Goal: Information Seeking & Learning: Learn about a topic

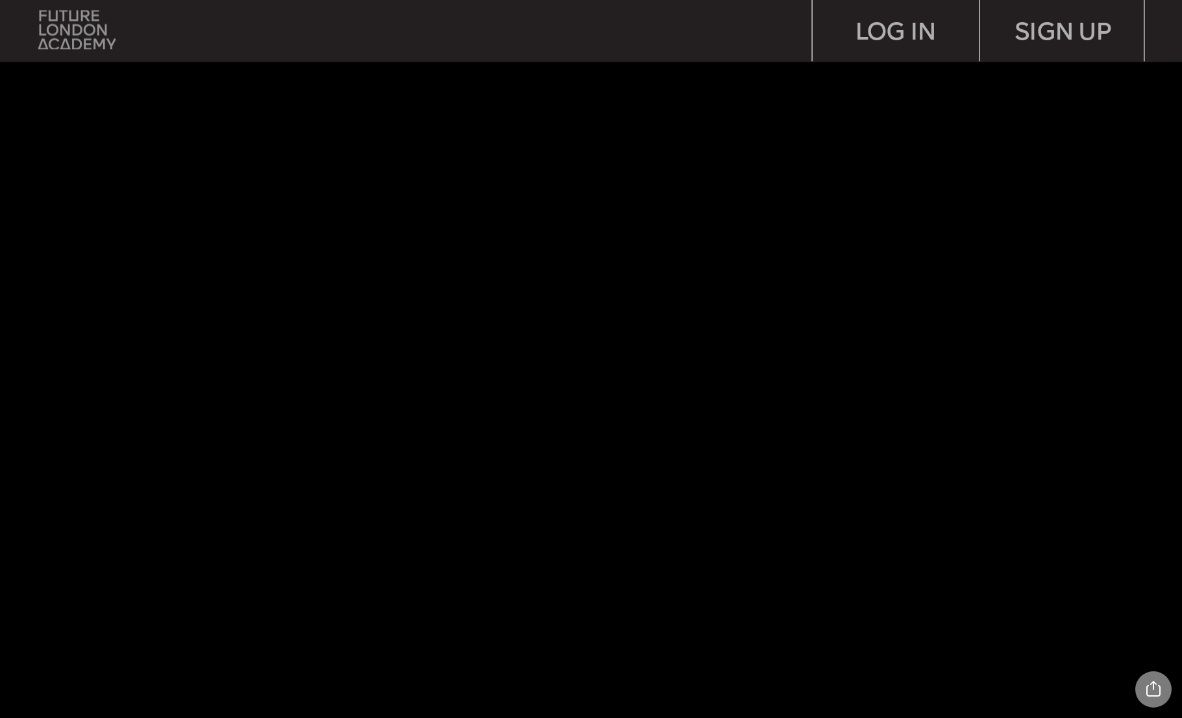
click at [97, 33] on img at bounding box center [76, 29] width 77 height 39
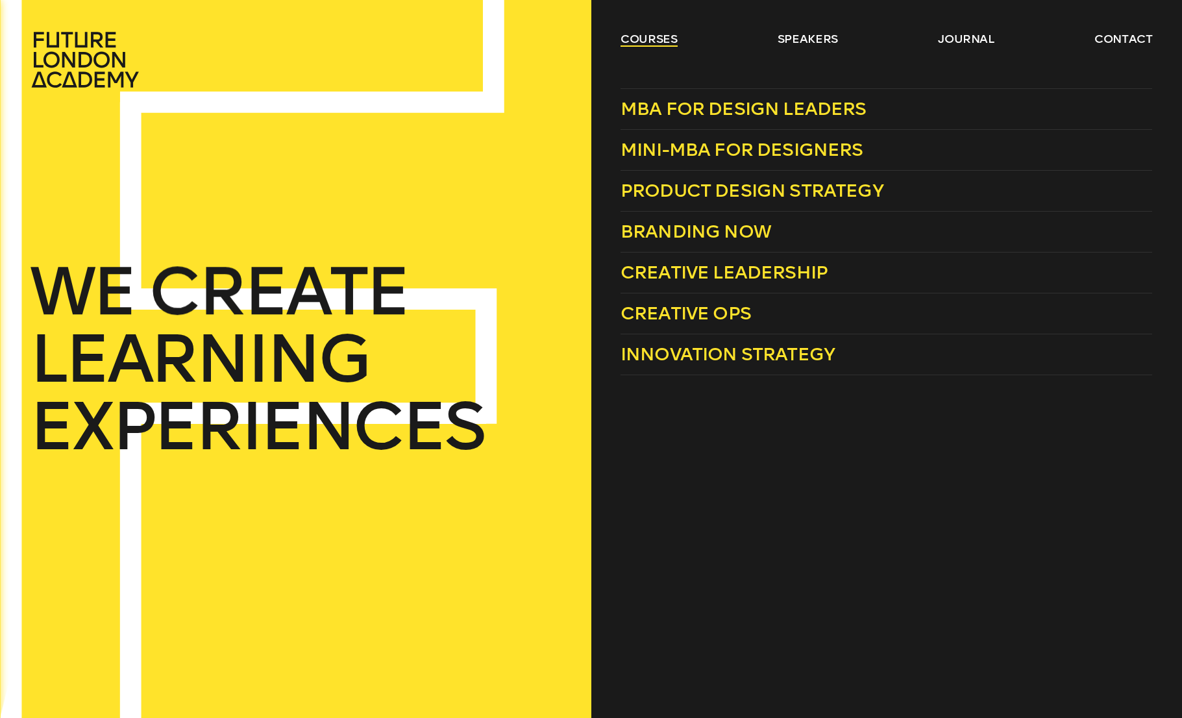
click at [626, 37] on link "courses" at bounding box center [648, 39] width 57 height 16
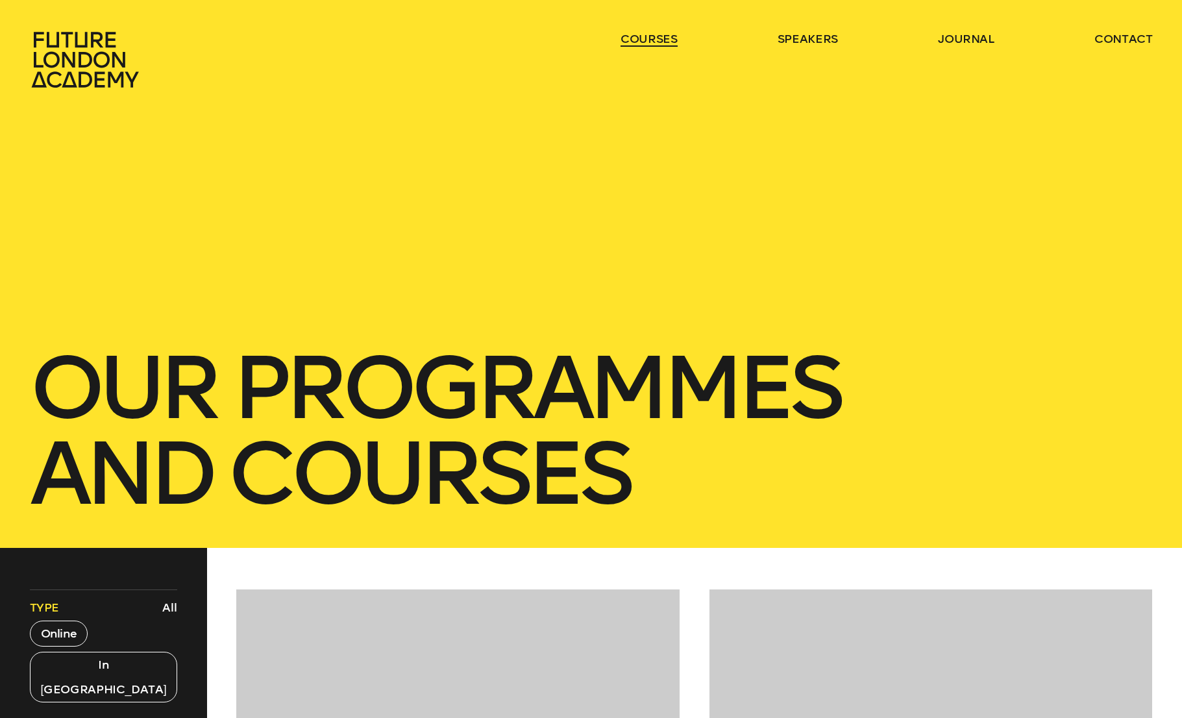
click at [627, 36] on link "courses" at bounding box center [648, 39] width 57 height 16
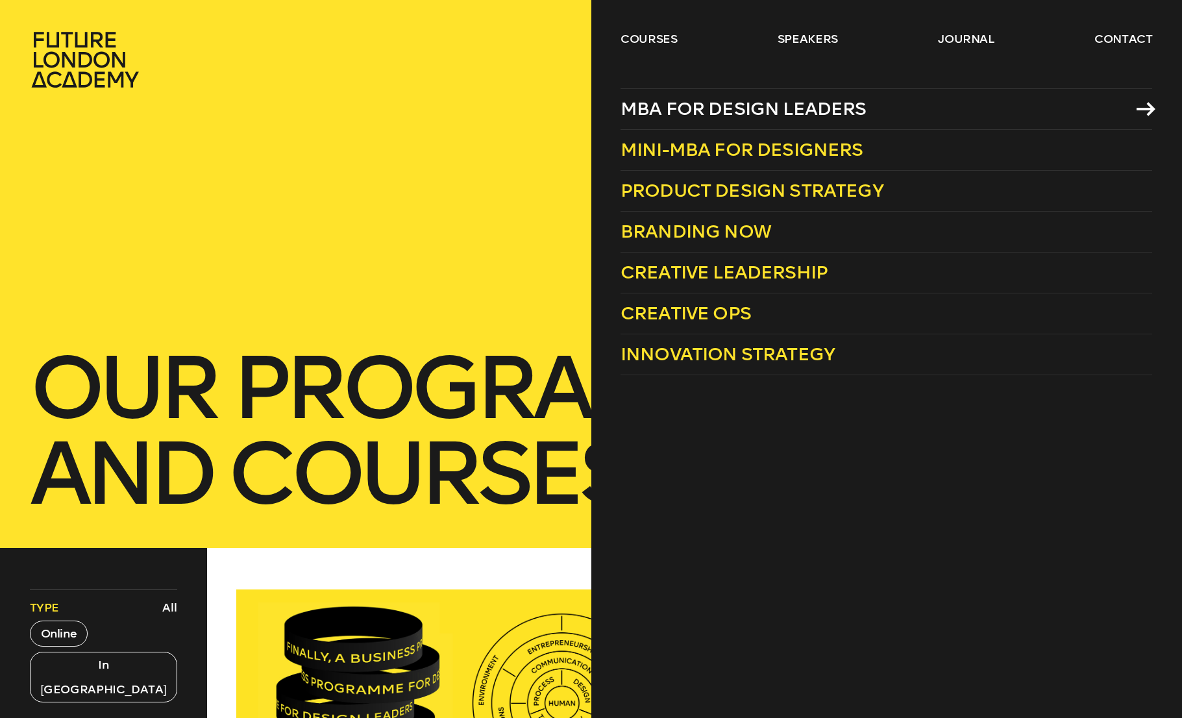
click at [691, 110] on span "MBA for Design Leaders" at bounding box center [743, 108] width 246 height 21
click at [635, 45] on link "courses" at bounding box center [648, 39] width 57 height 16
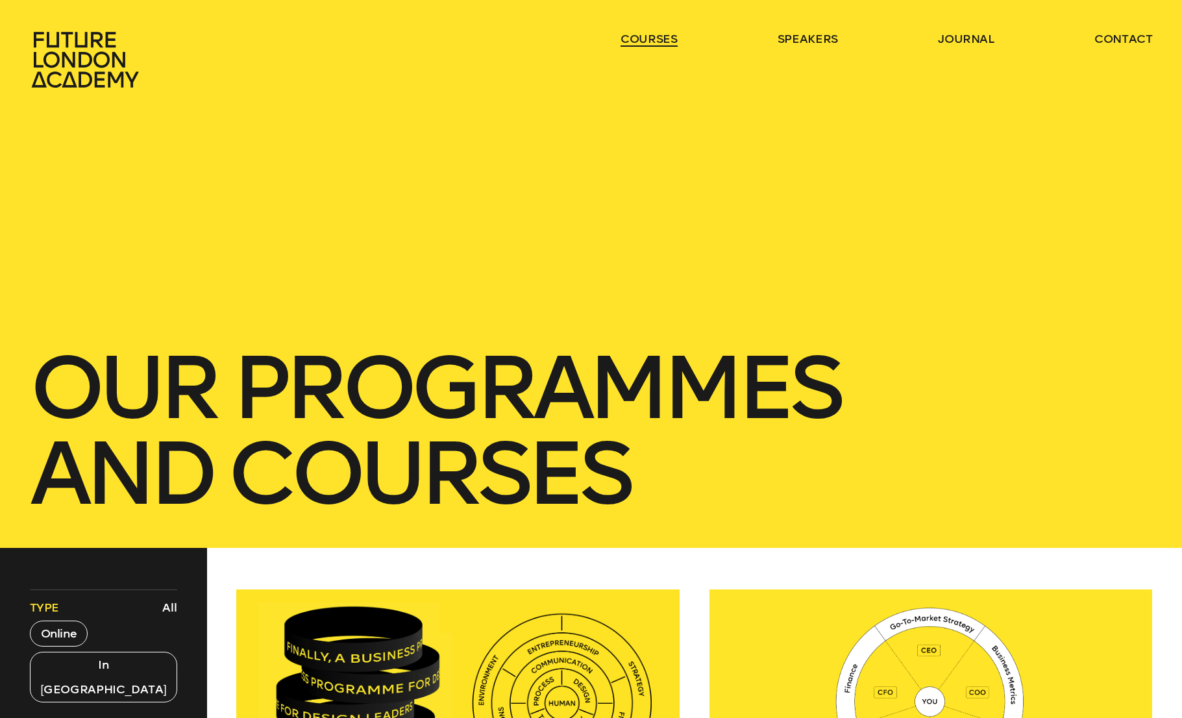
scroll to position [1, 0]
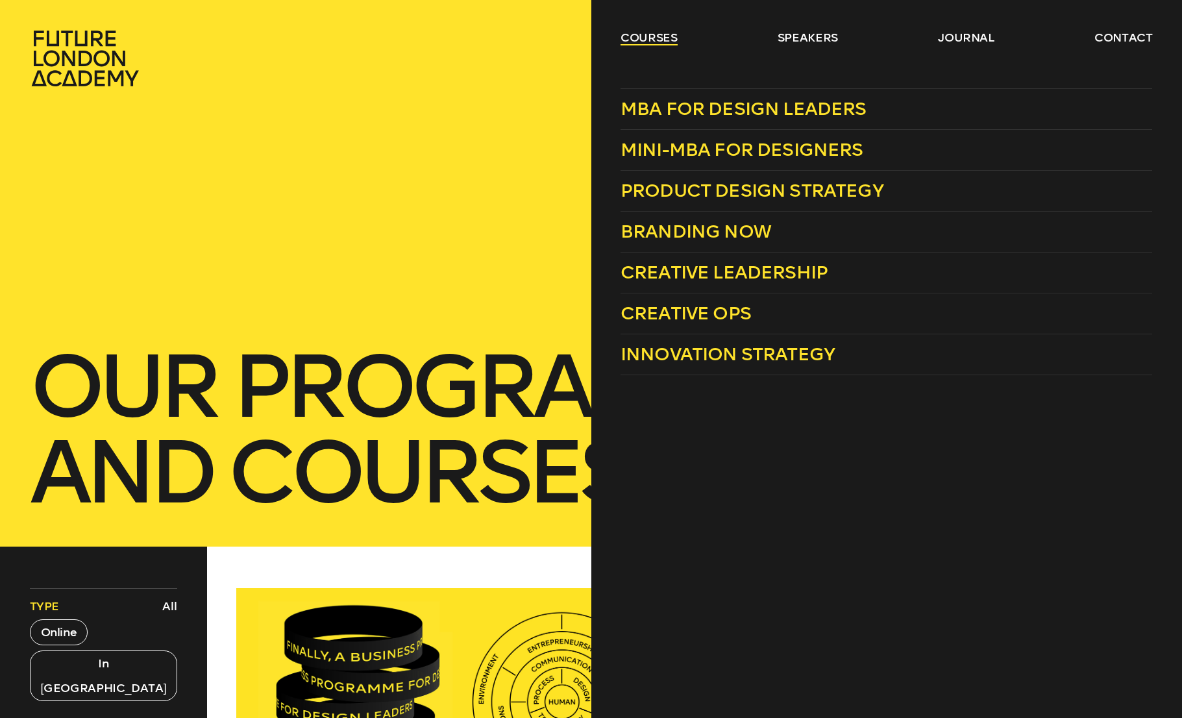
click at [635, 43] on link "courses" at bounding box center [648, 38] width 57 height 16
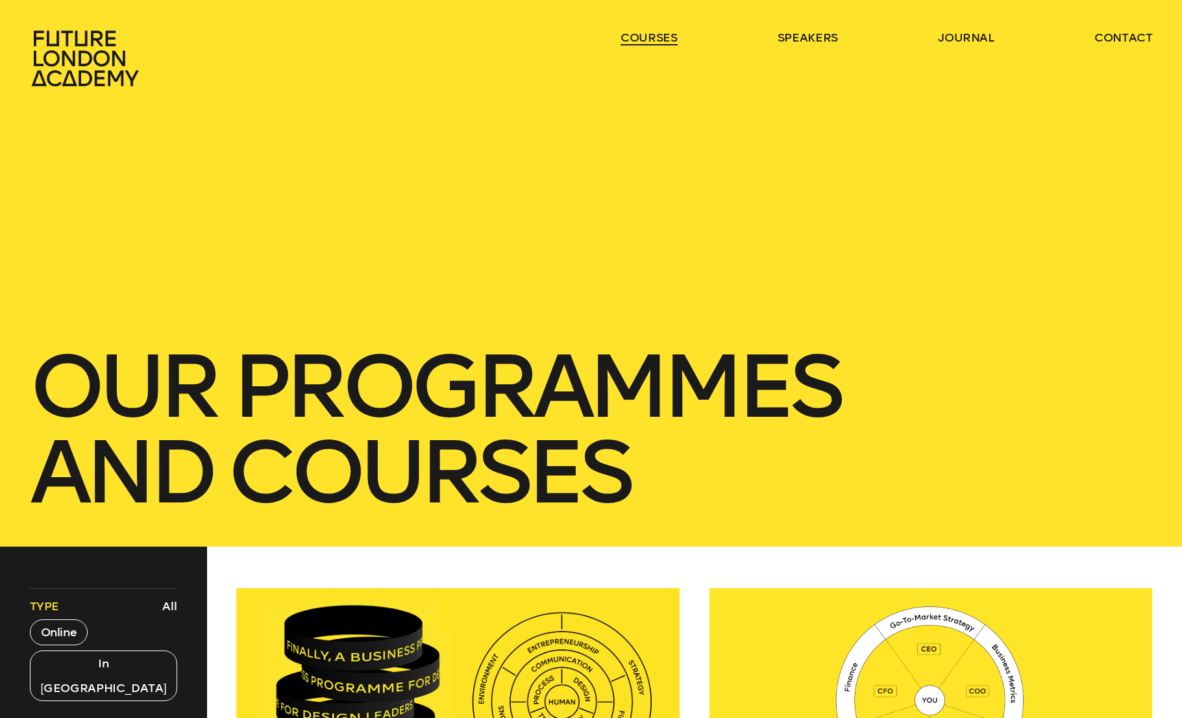
click at [636, 42] on link "courses" at bounding box center [648, 38] width 57 height 16
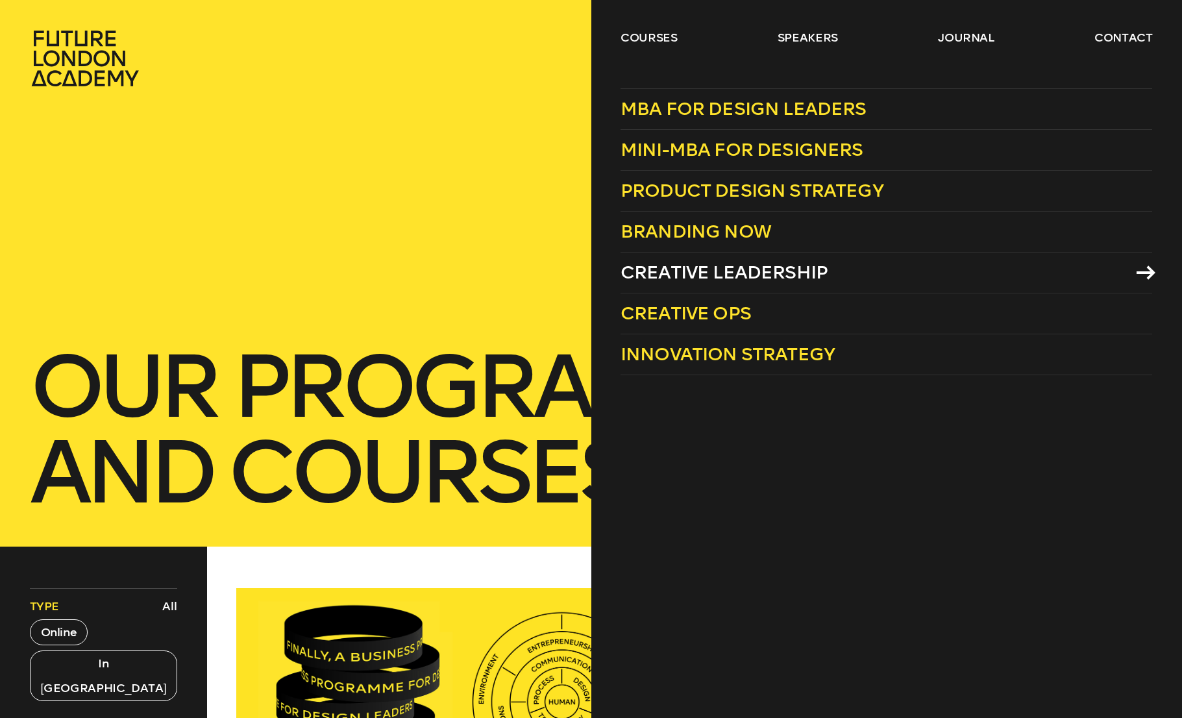
click at [698, 280] on span "Creative Leadership" at bounding box center [723, 271] width 207 height 21
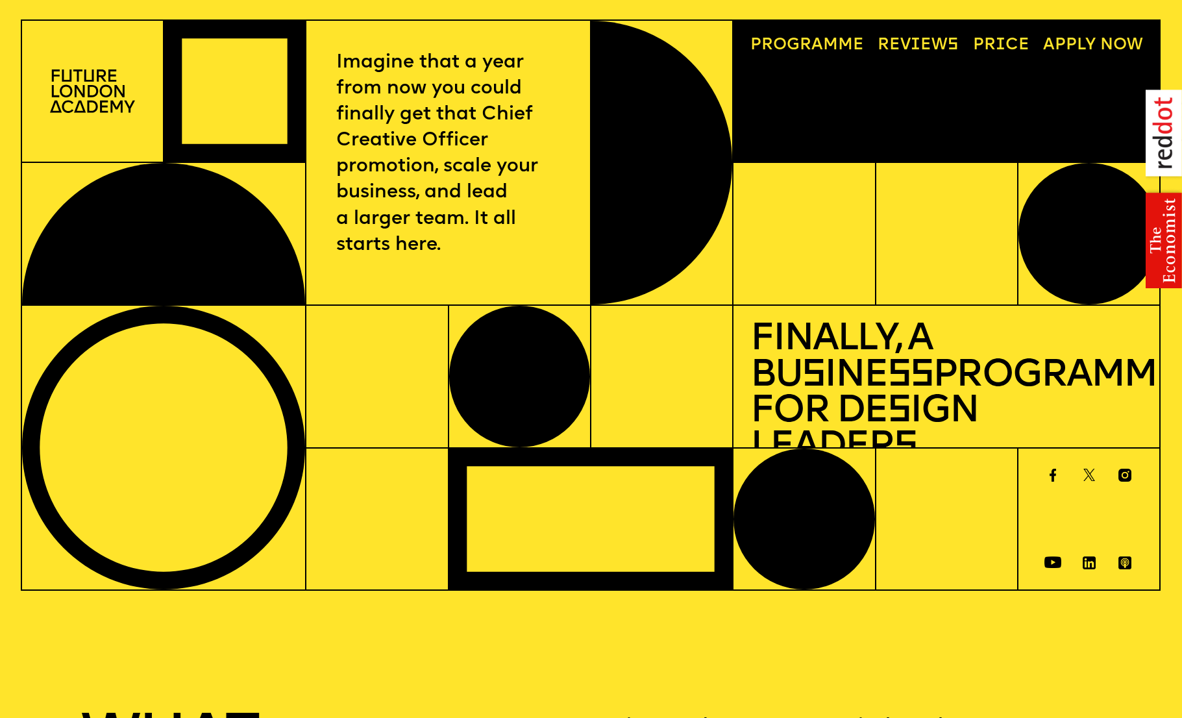
scroll to position [3, 0]
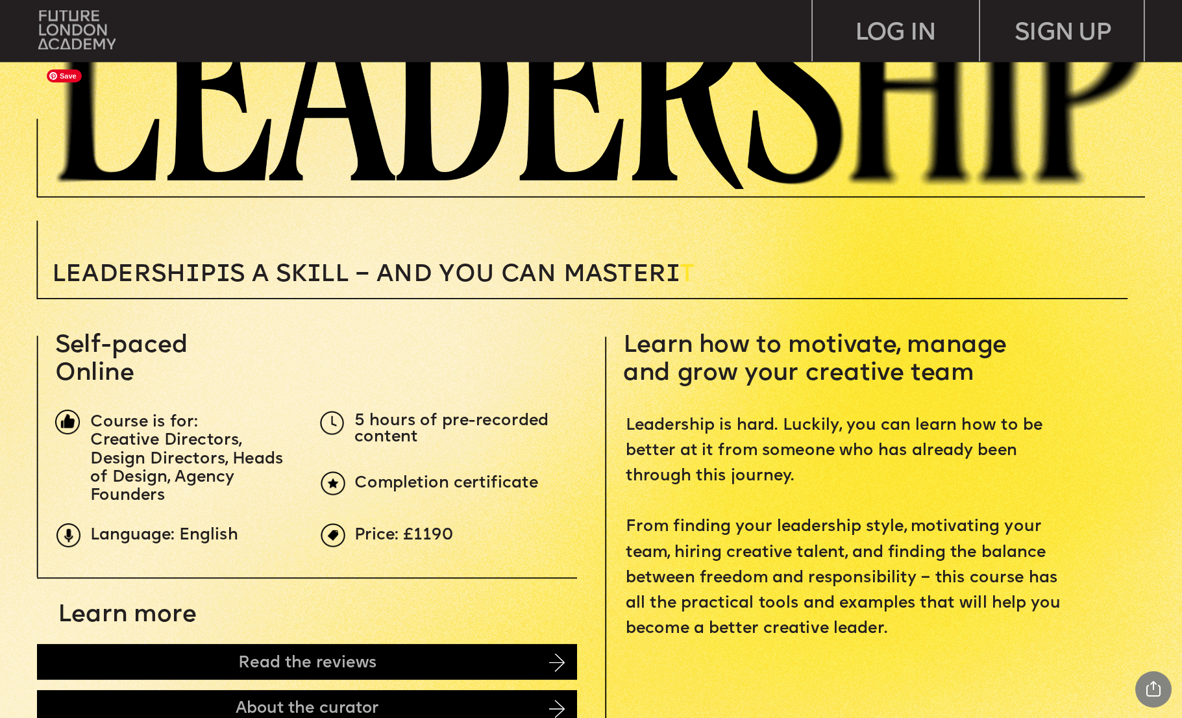
scroll to position [313, 0]
